Goal: Transaction & Acquisition: Book appointment/travel/reservation

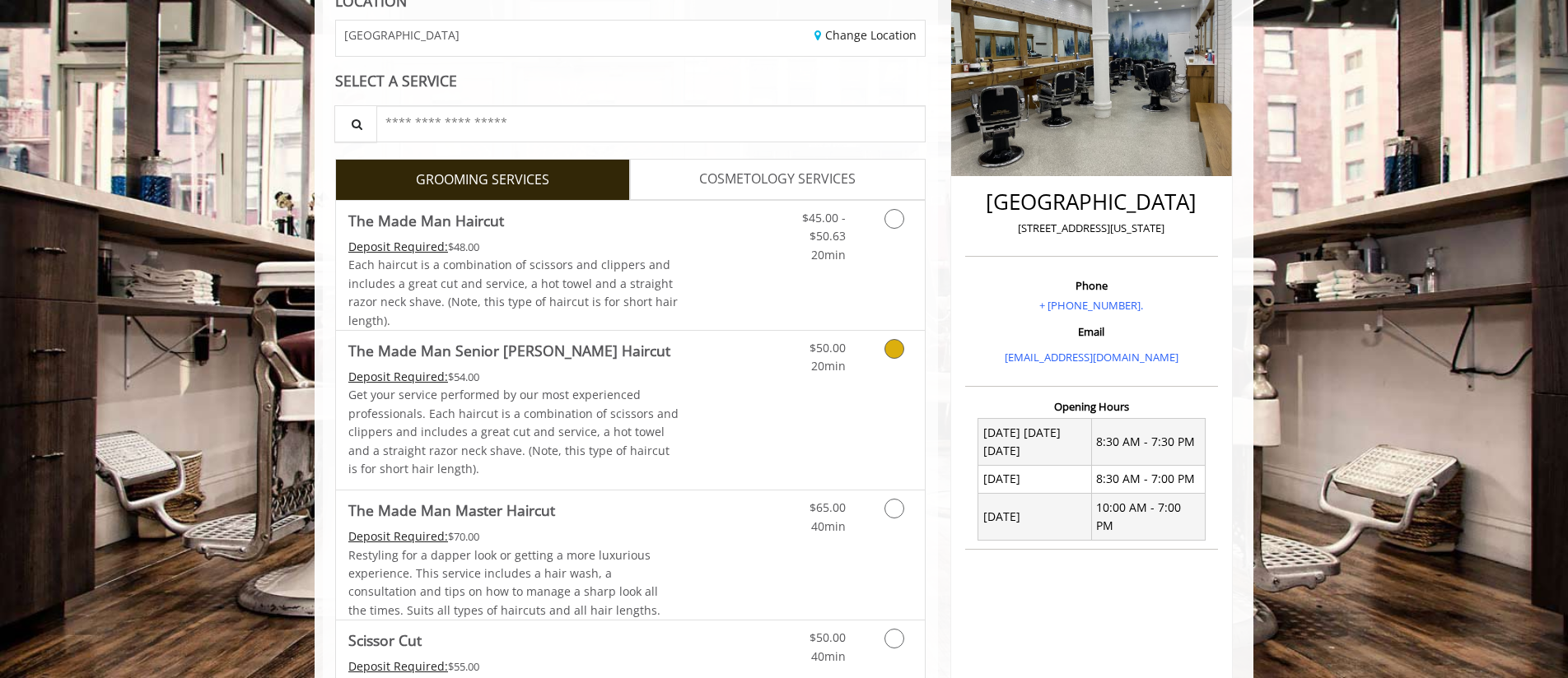
scroll to position [266, 0]
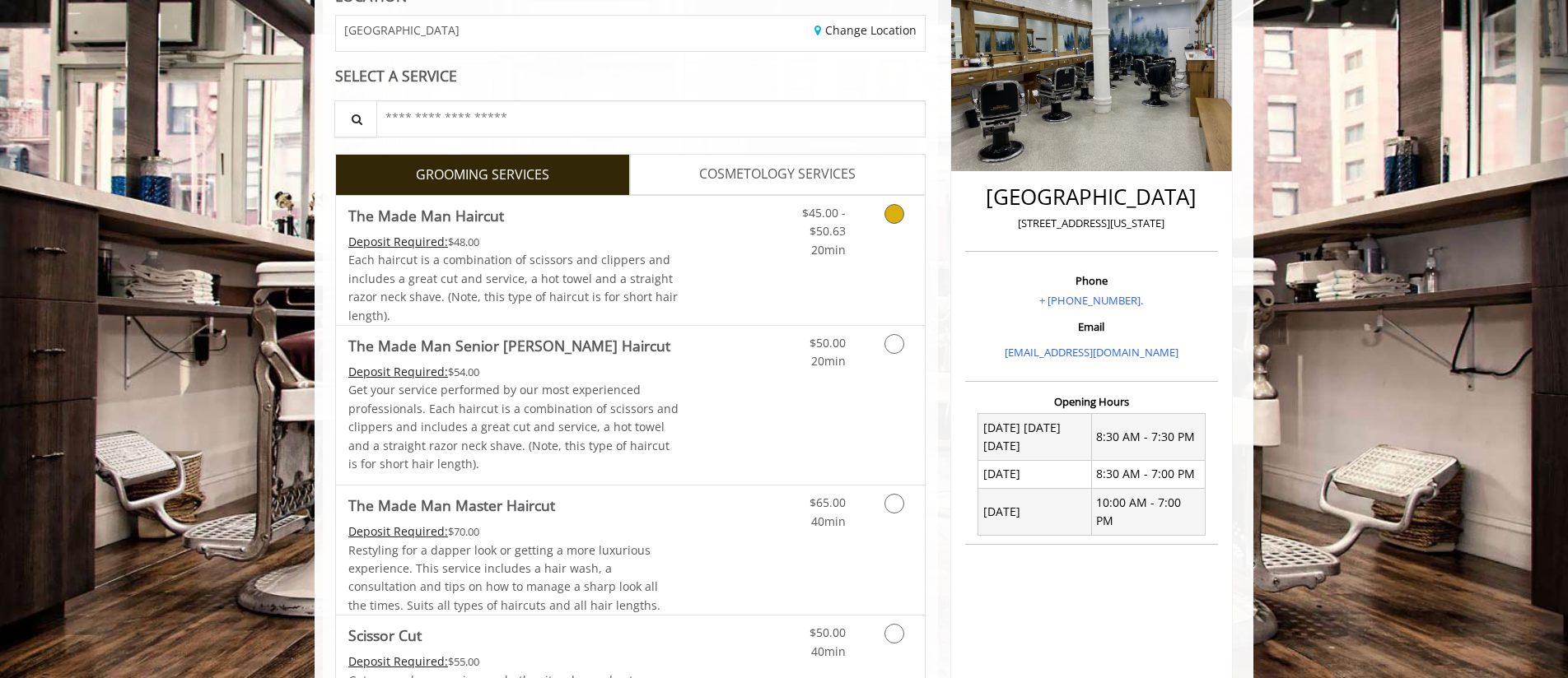
click at [877, 250] on link "Grooming services" at bounding box center [891, 228] width 42 height 63
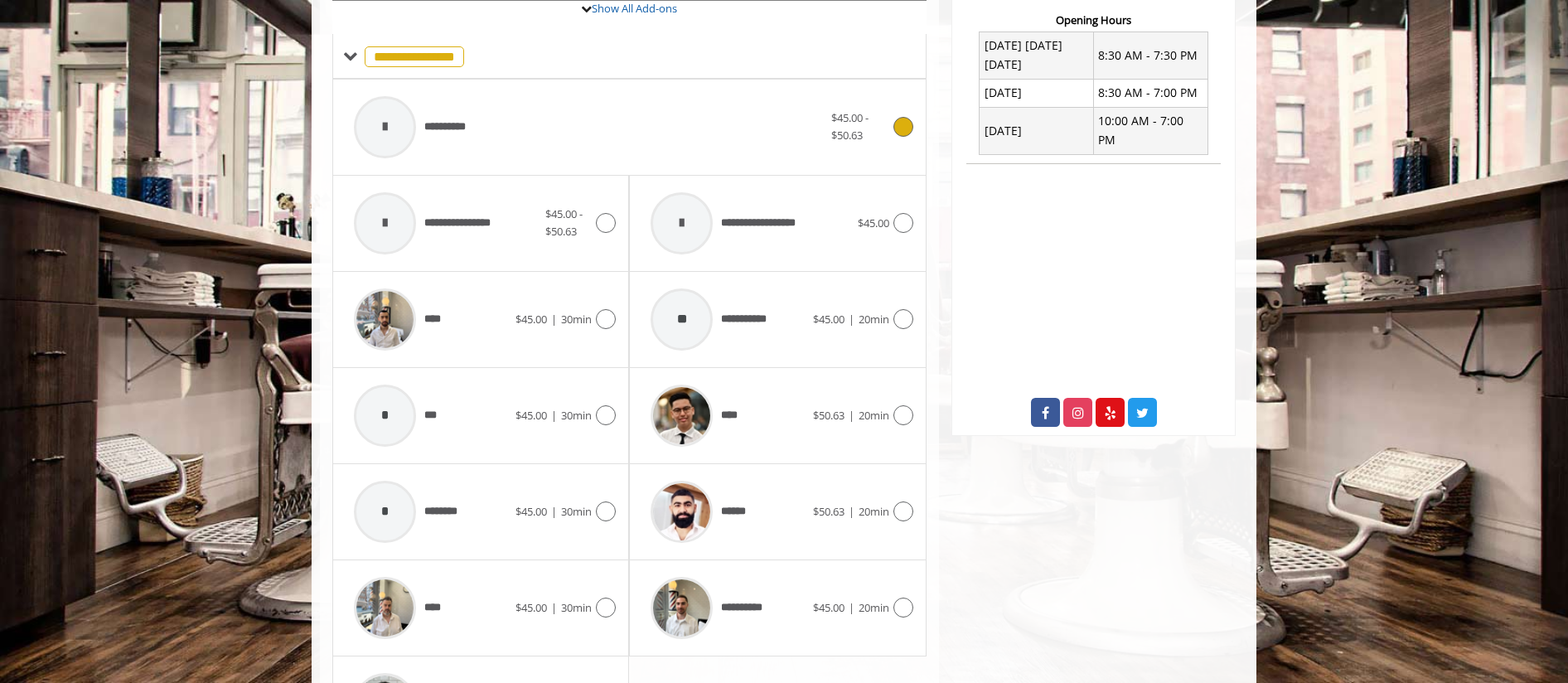
scroll to position [654, 0]
click at [613, 316] on icon at bounding box center [606, 318] width 20 height 20
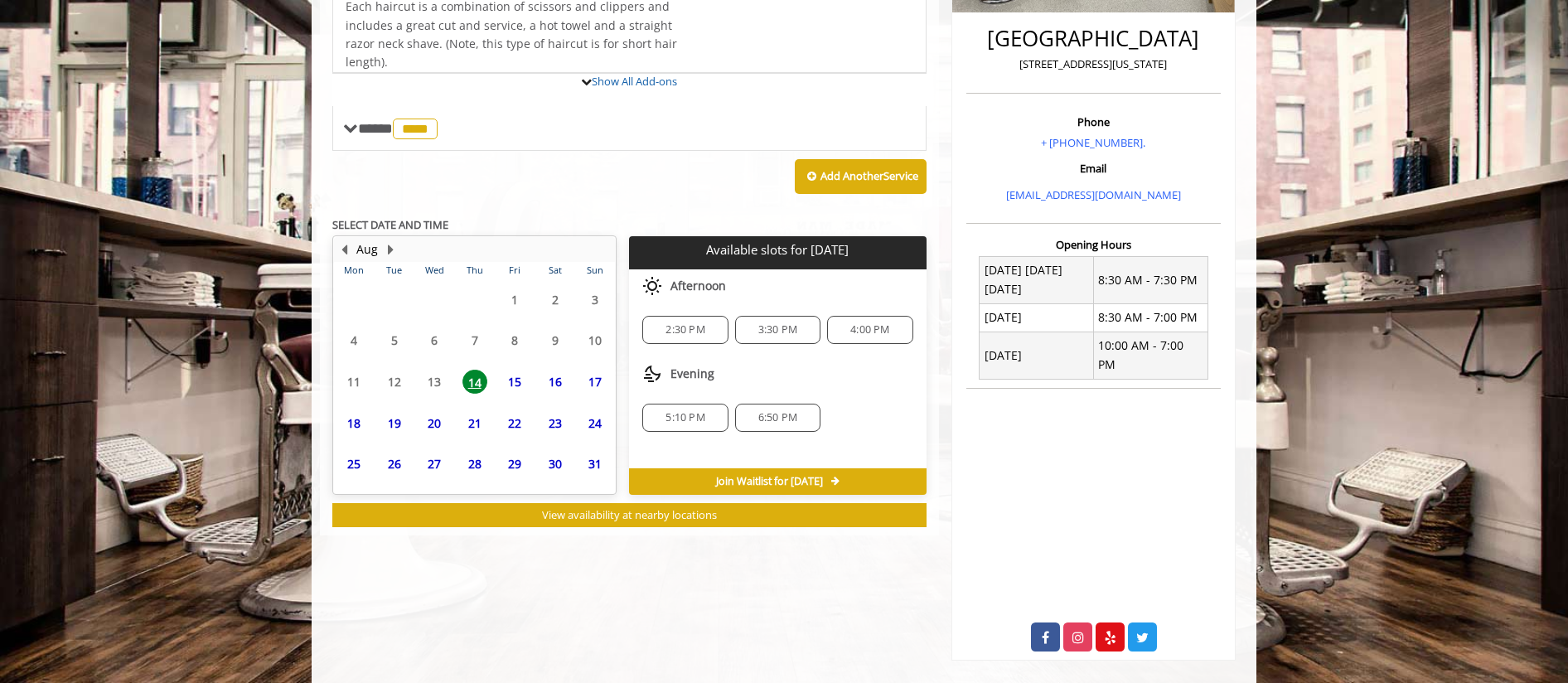
scroll to position [474, 0]
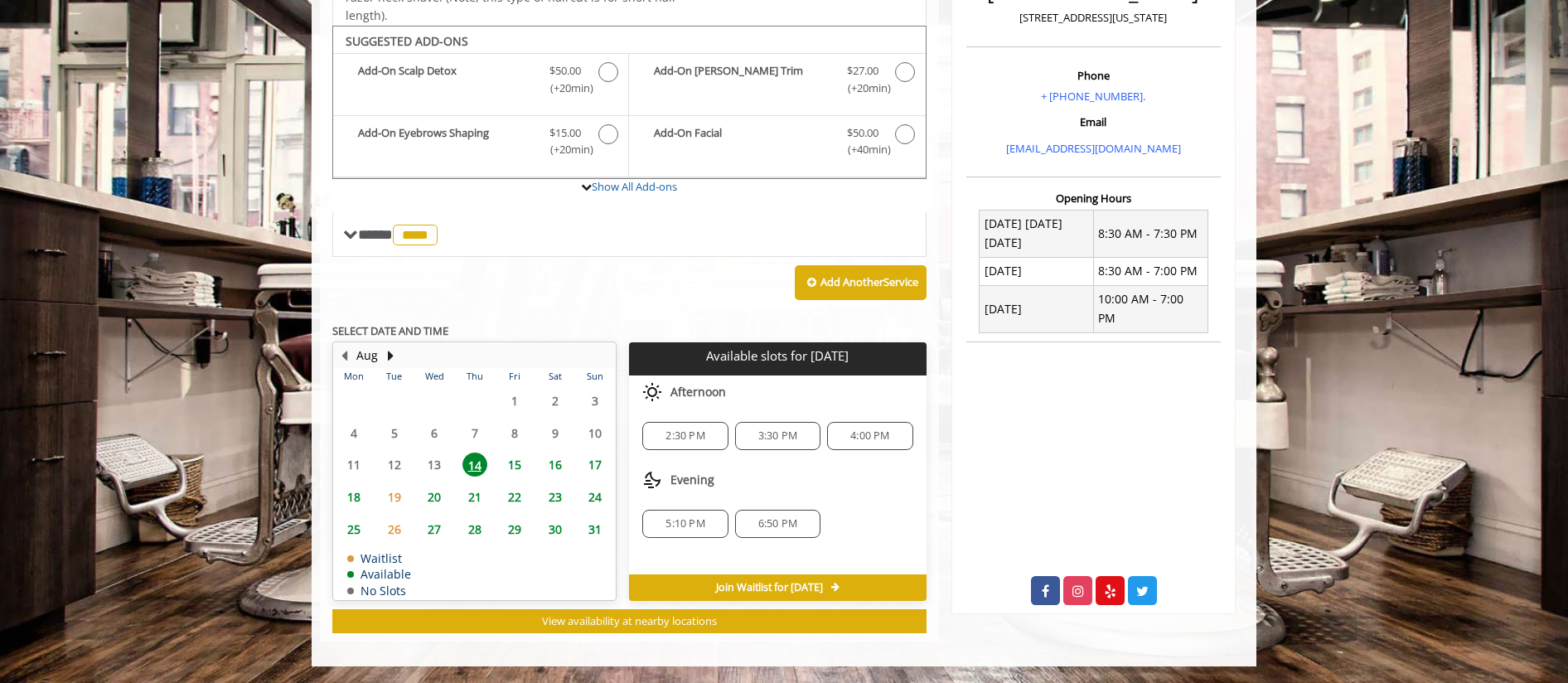
click at [560, 468] on span "16" at bounding box center [555, 465] width 25 height 24
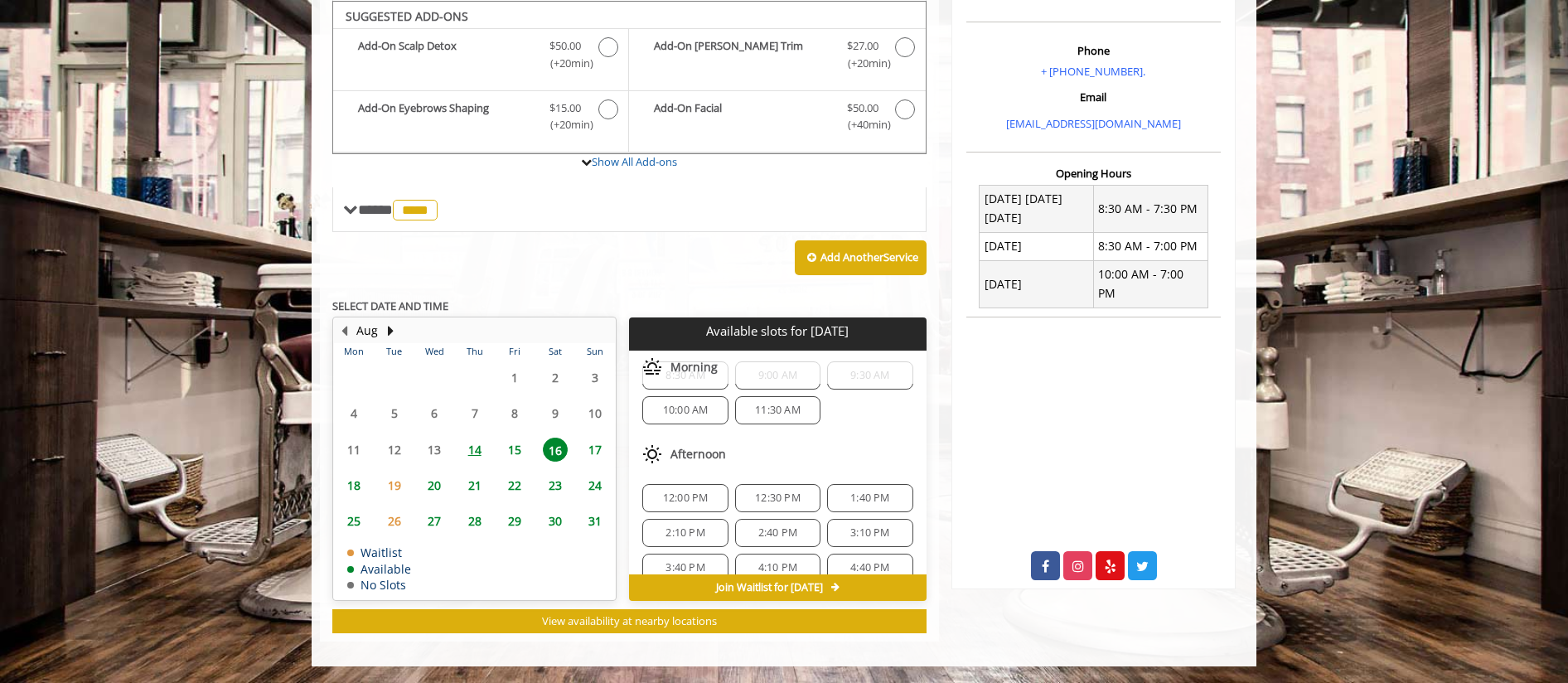
scroll to position [40, 0]
click at [512, 444] on span "15" at bounding box center [514, 450] width 25 height 24
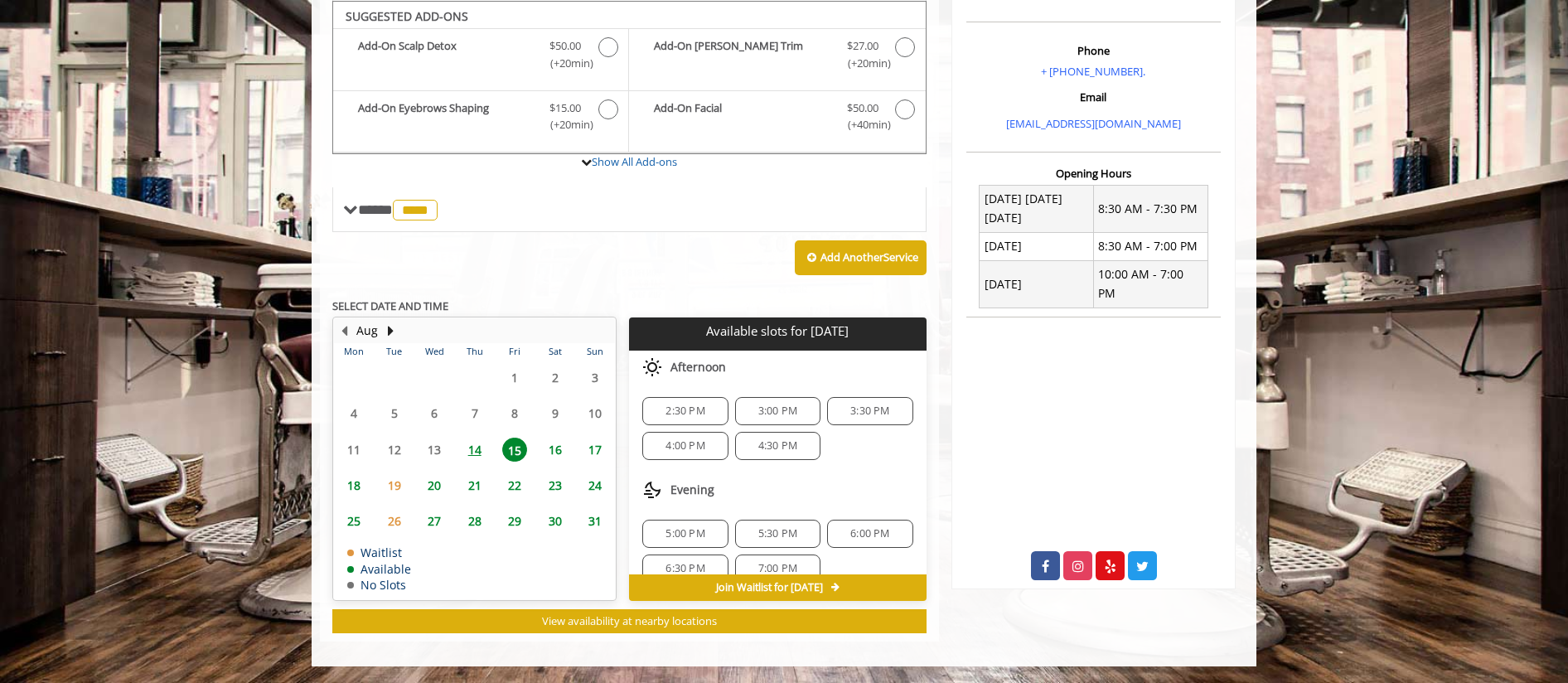
scroll to position [1, 0]
click at [349, 488] on span "18" at bounding box center [354, 485] width 25 height 24
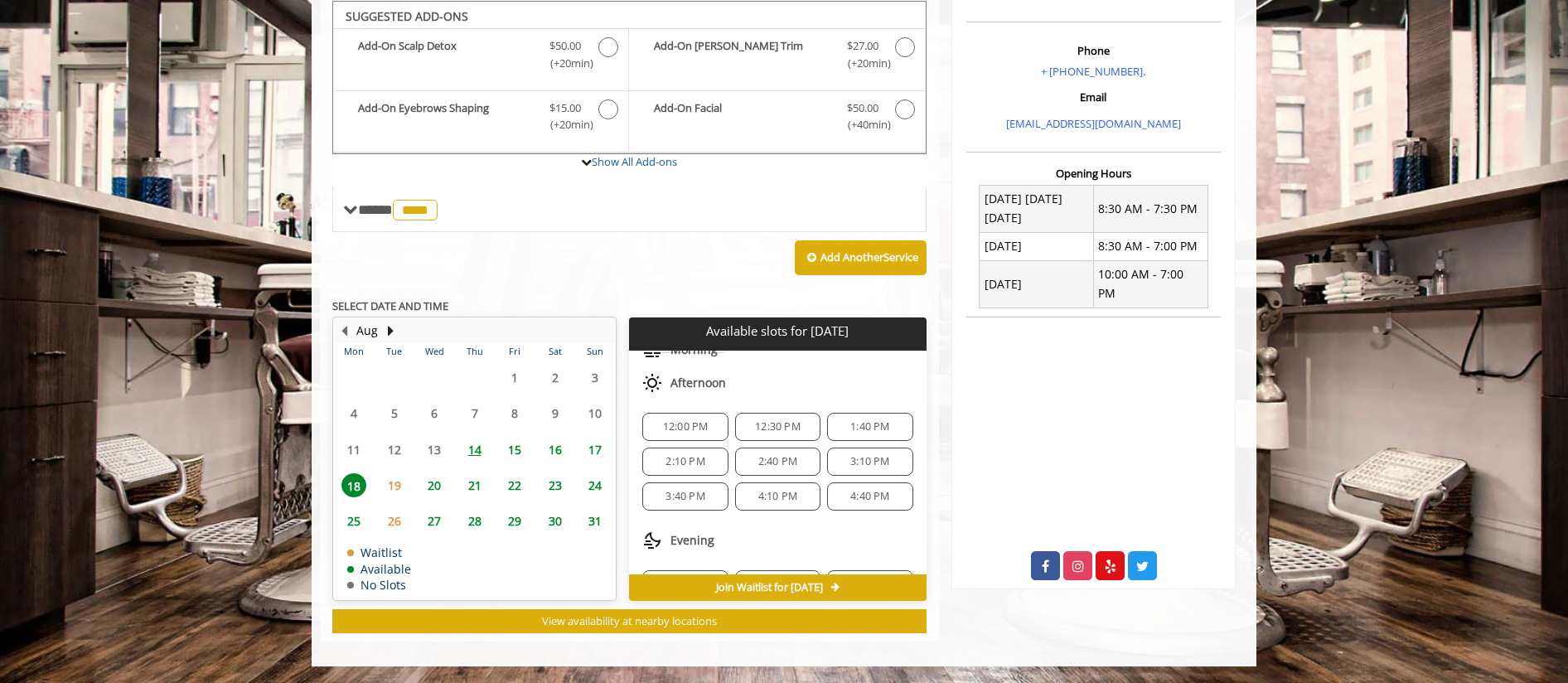
scroll to position [179, 0]
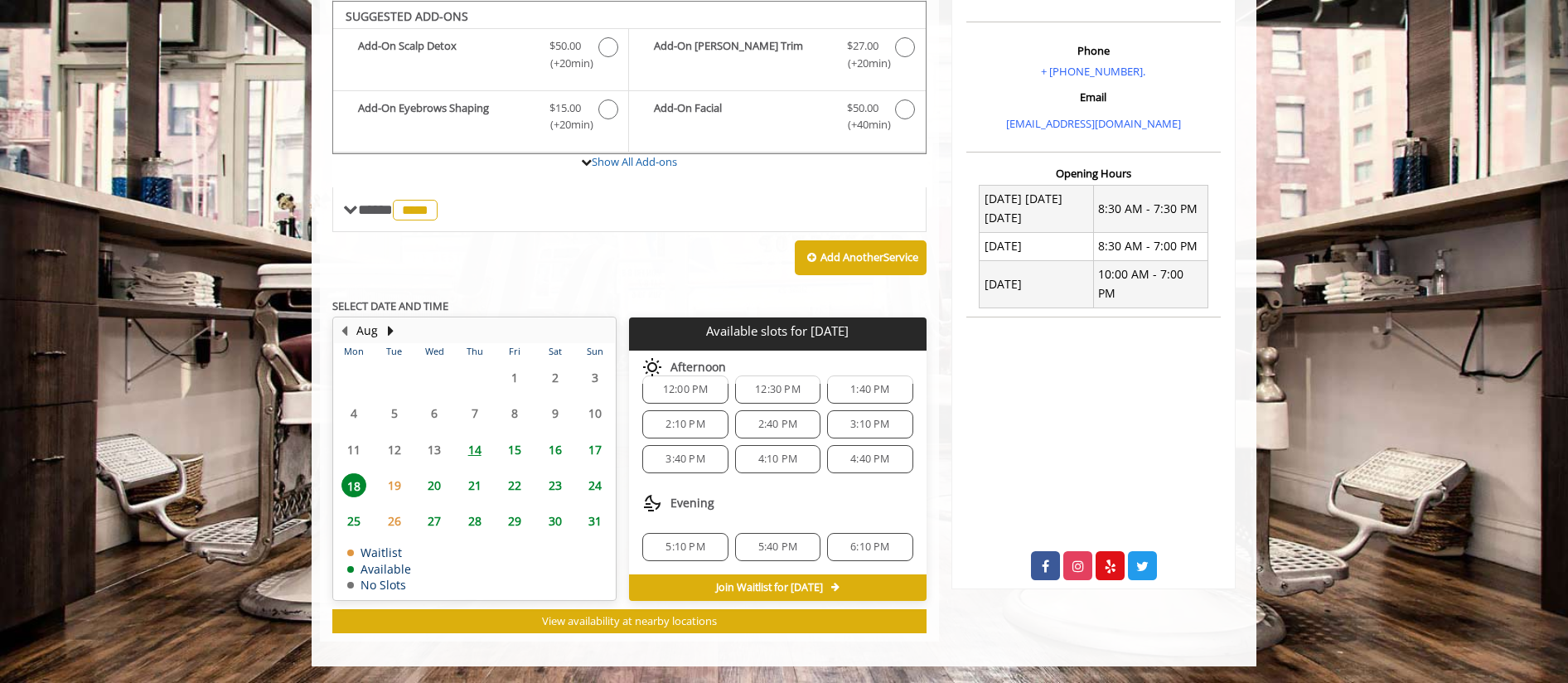
click at [694, 554] on div "5:10 PM" at bounding box center [684, 547] width 85 height 28
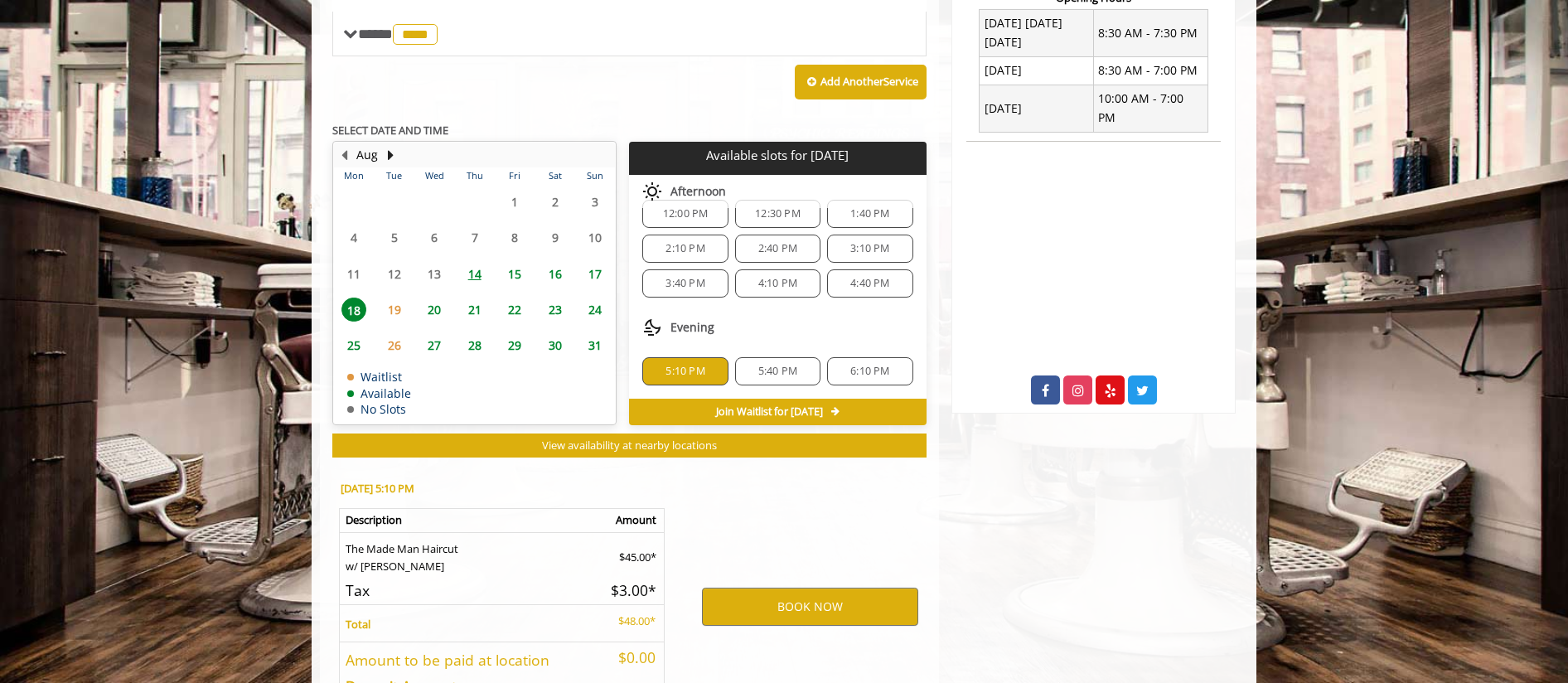
scroll to position [799, 0]
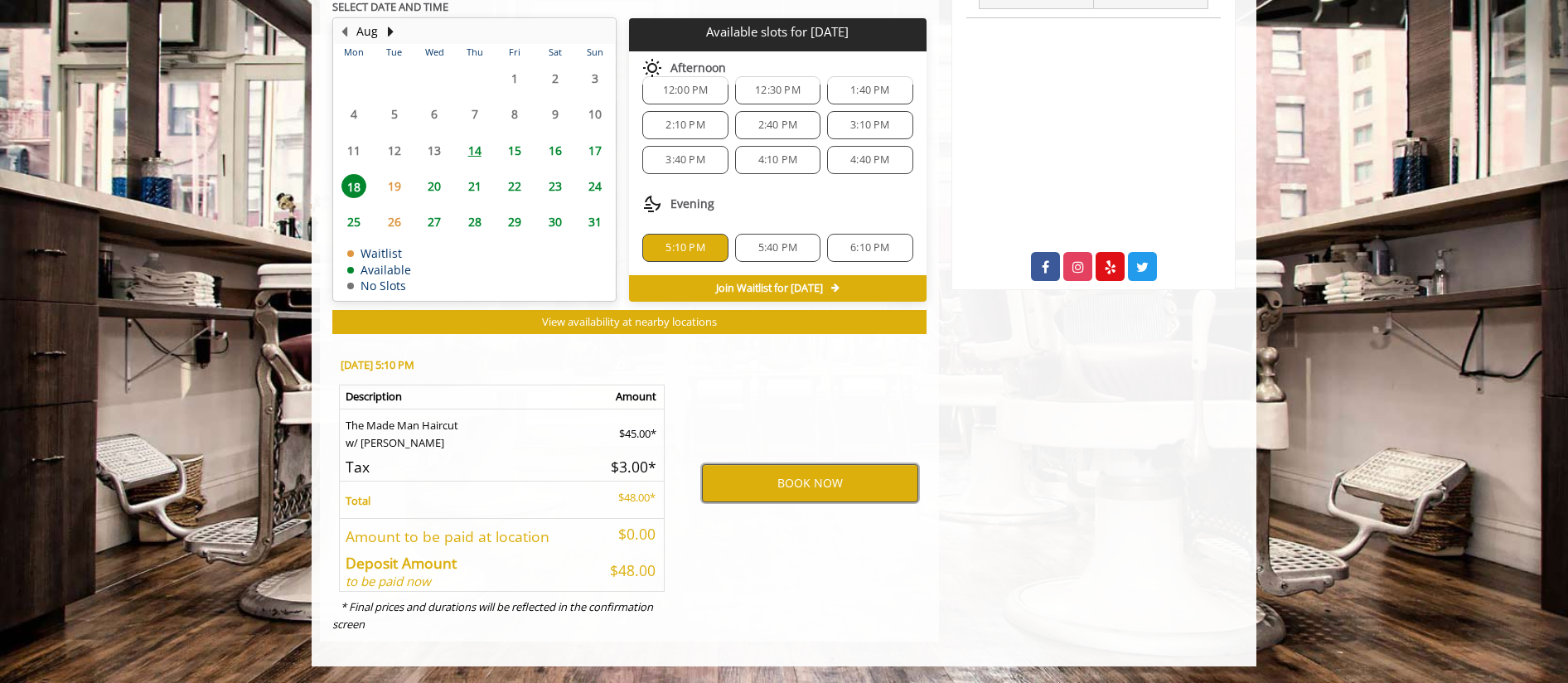
click at [832, 485] on button "BOOK NOW" at bounding box center [809, 484] width 217 height 38
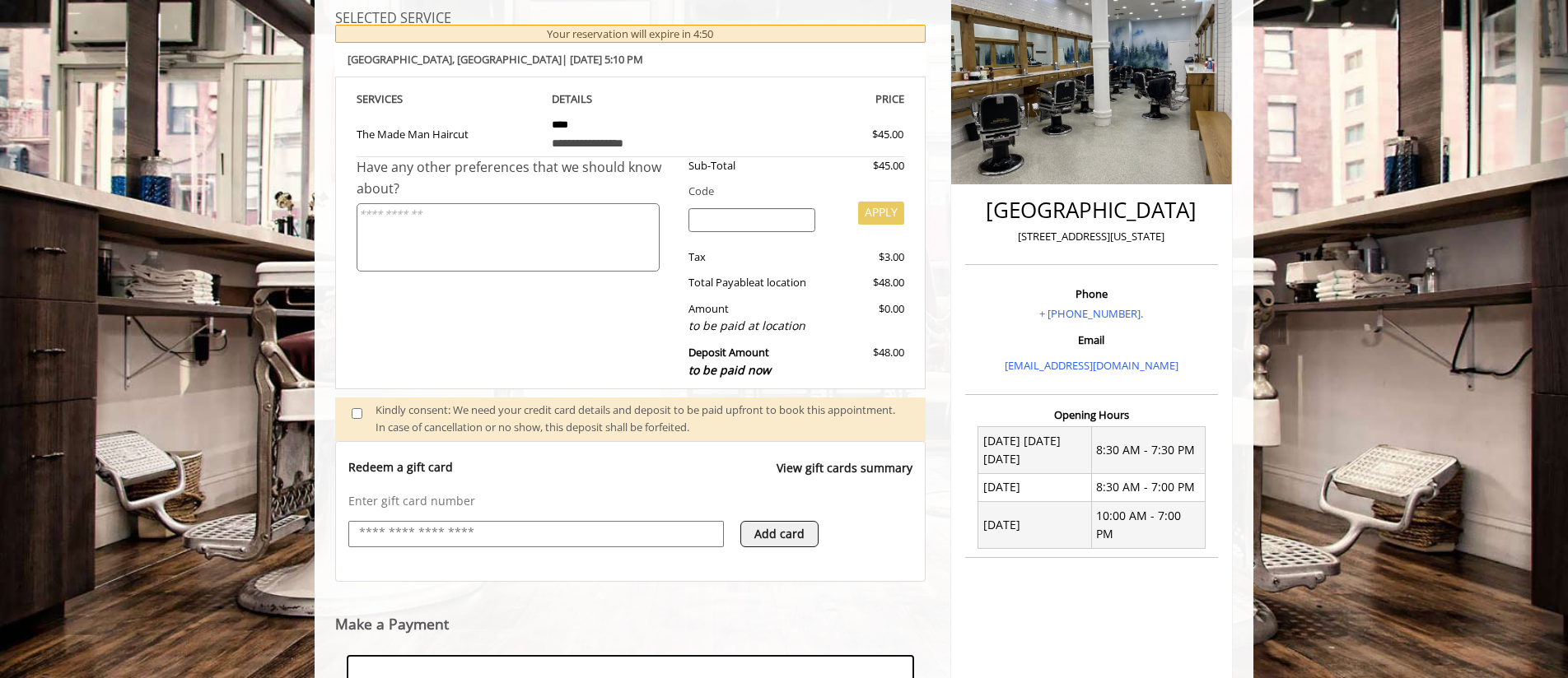
scroll to position [505, 0]
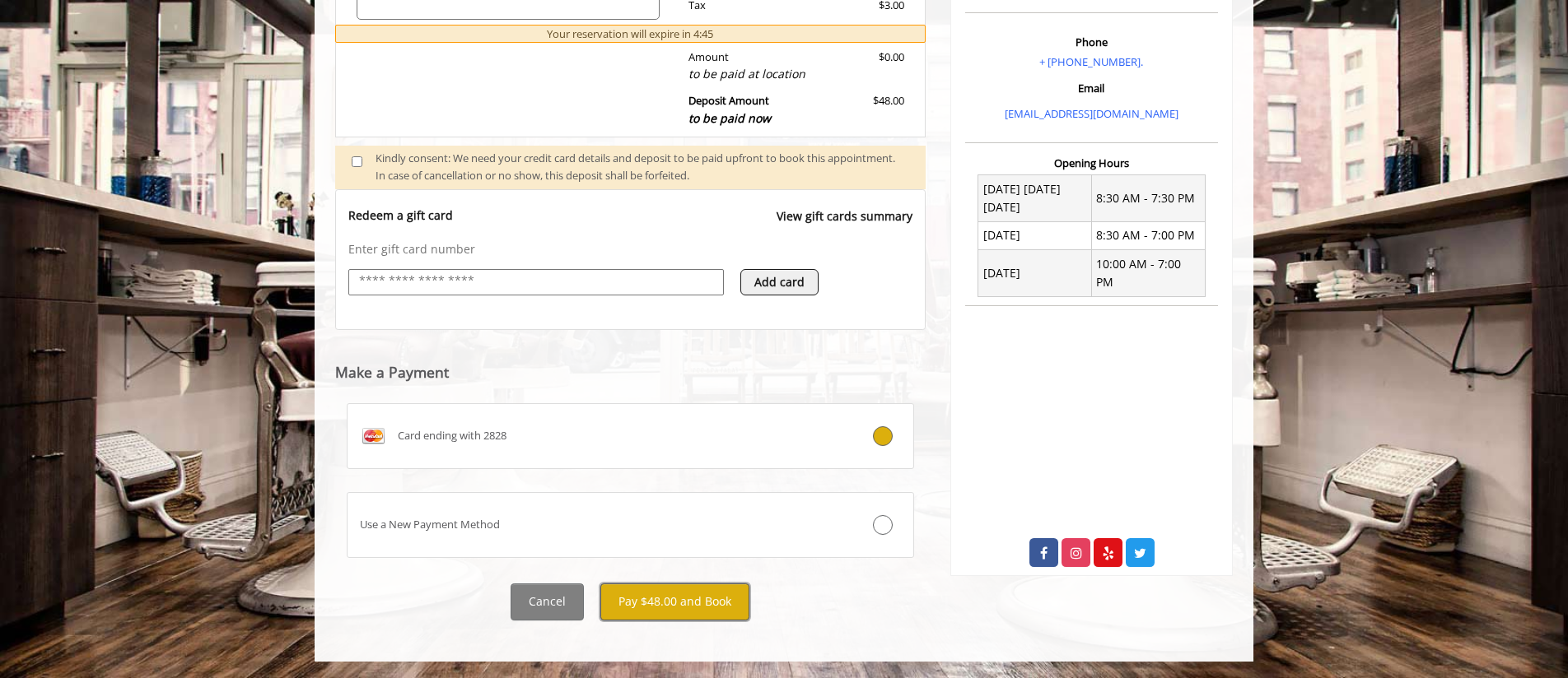
click at [632, 605] on button "Pay $48.00 and Book" at bounding box center [675, 602] width 149 height 37
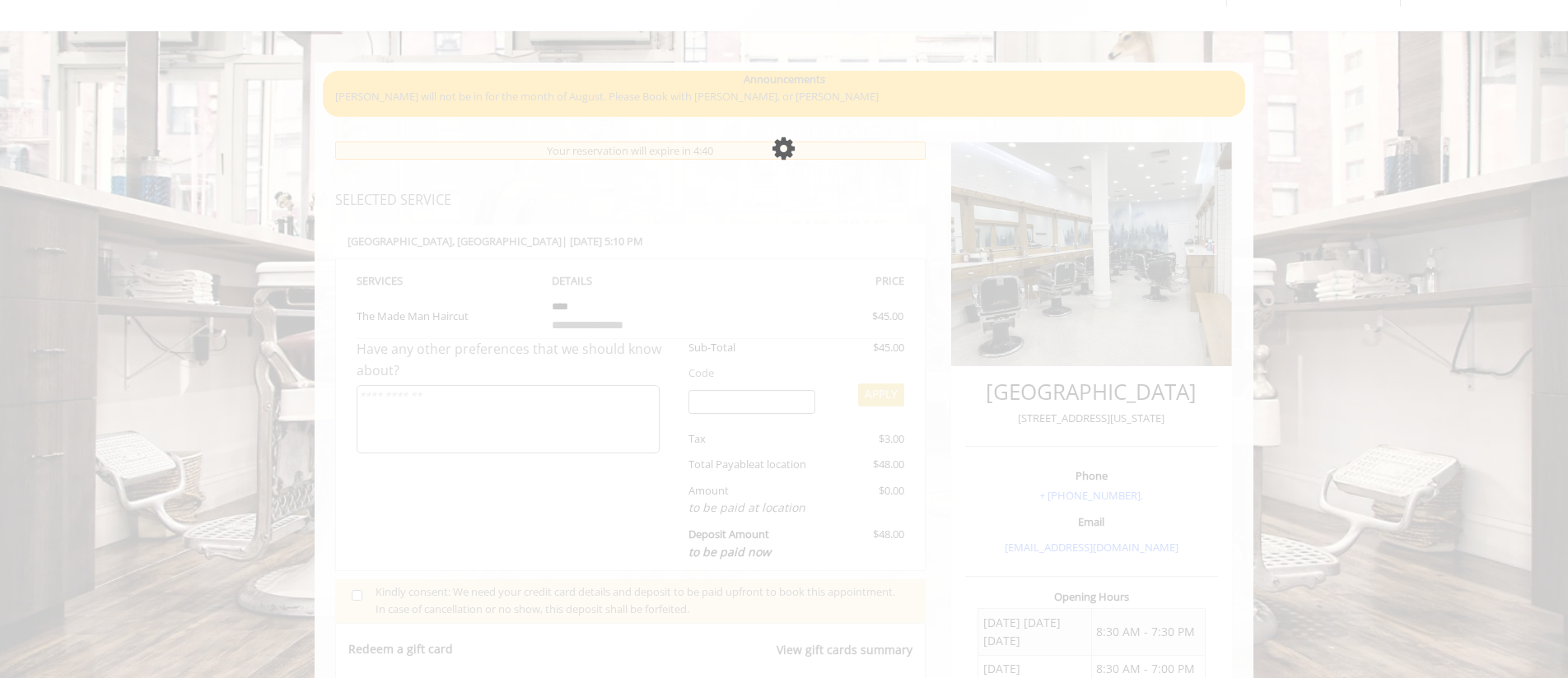
scroll to position [0, 0]
